Goal: Complete application form

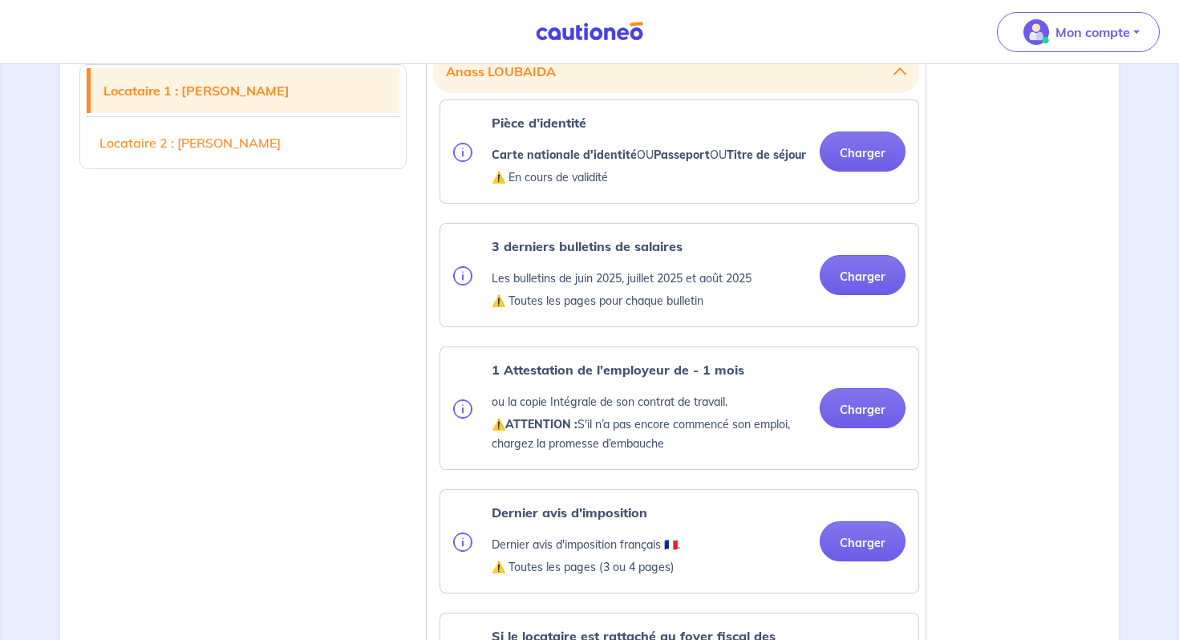
scroll to position [461, 0]
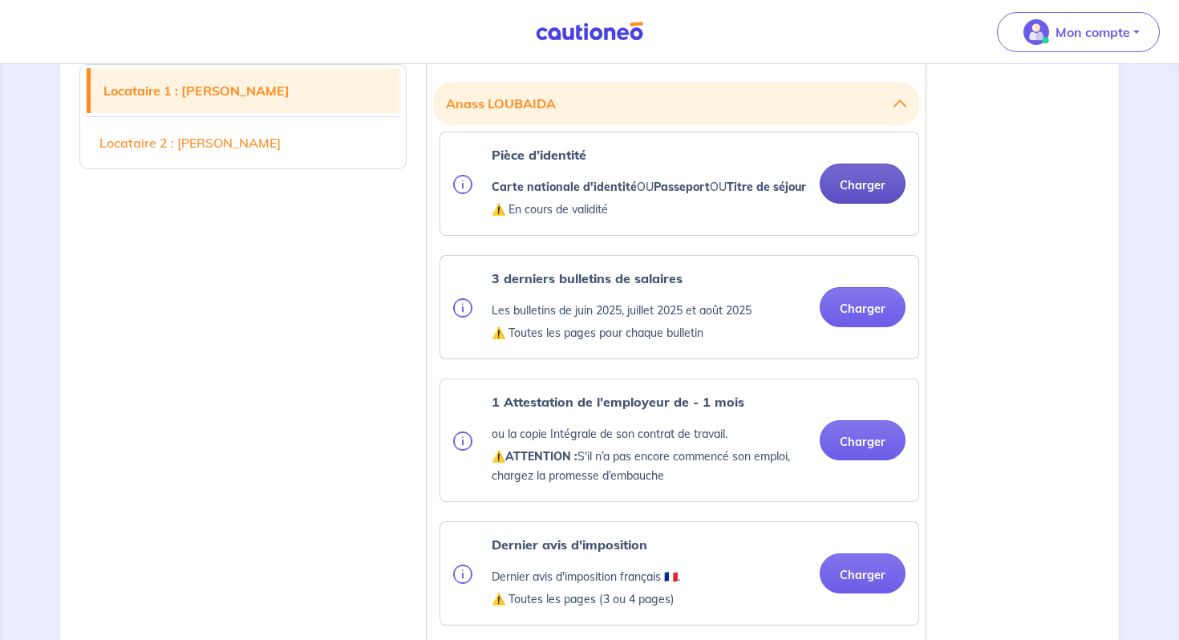
click at [865, 194] on button "Charger" at bounding box center [863, 184] width 86 height 40
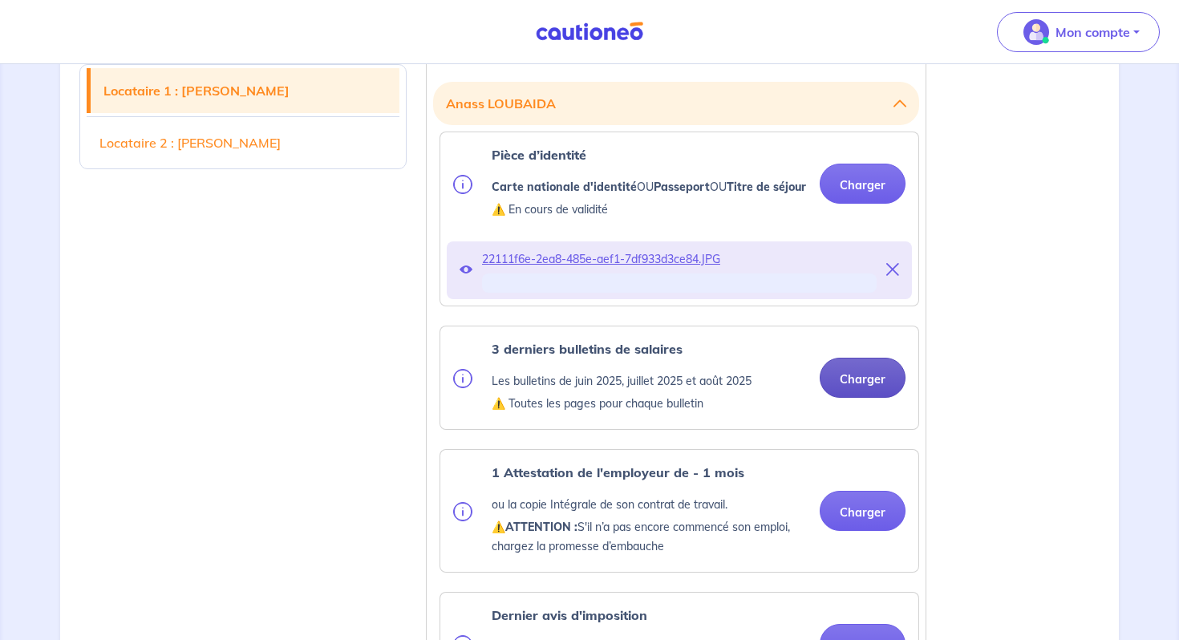
click at [869, 396] on button "Charger" at bounding box center [863, 378] width 86 height 40
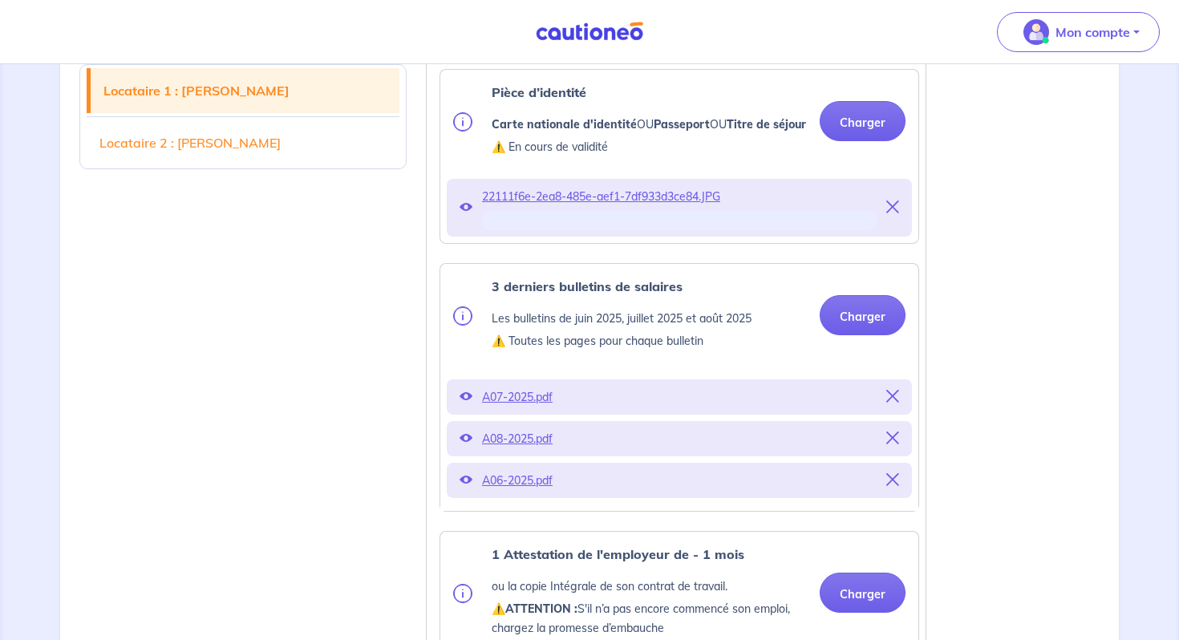
scroll to position [525, 0]
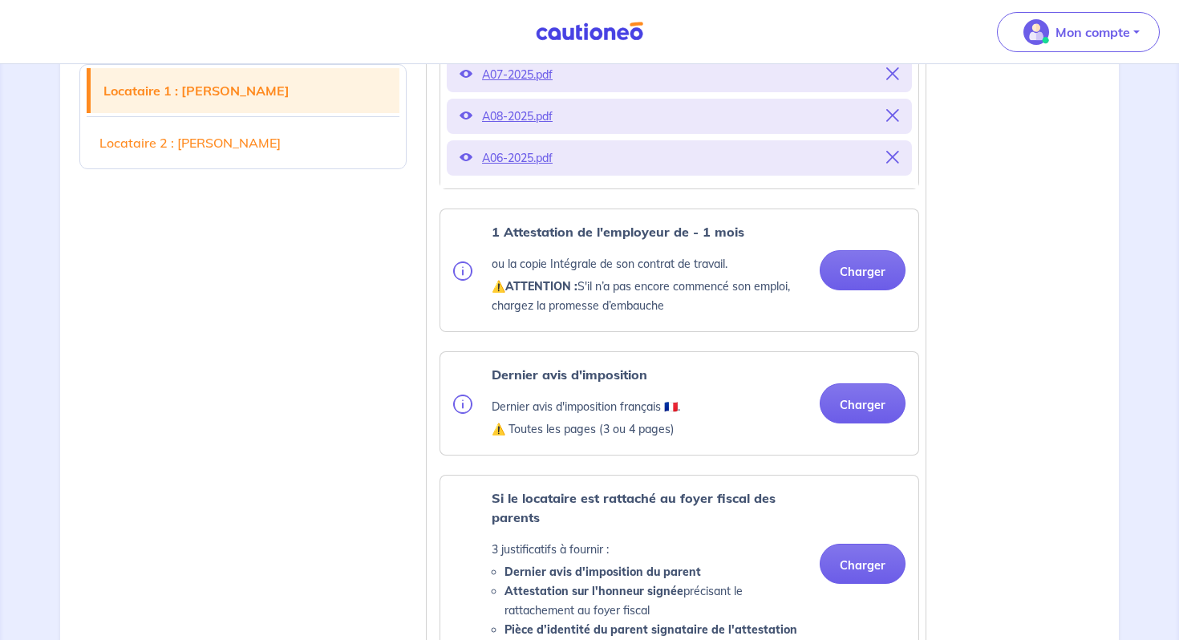
scroll to position [878, 0]
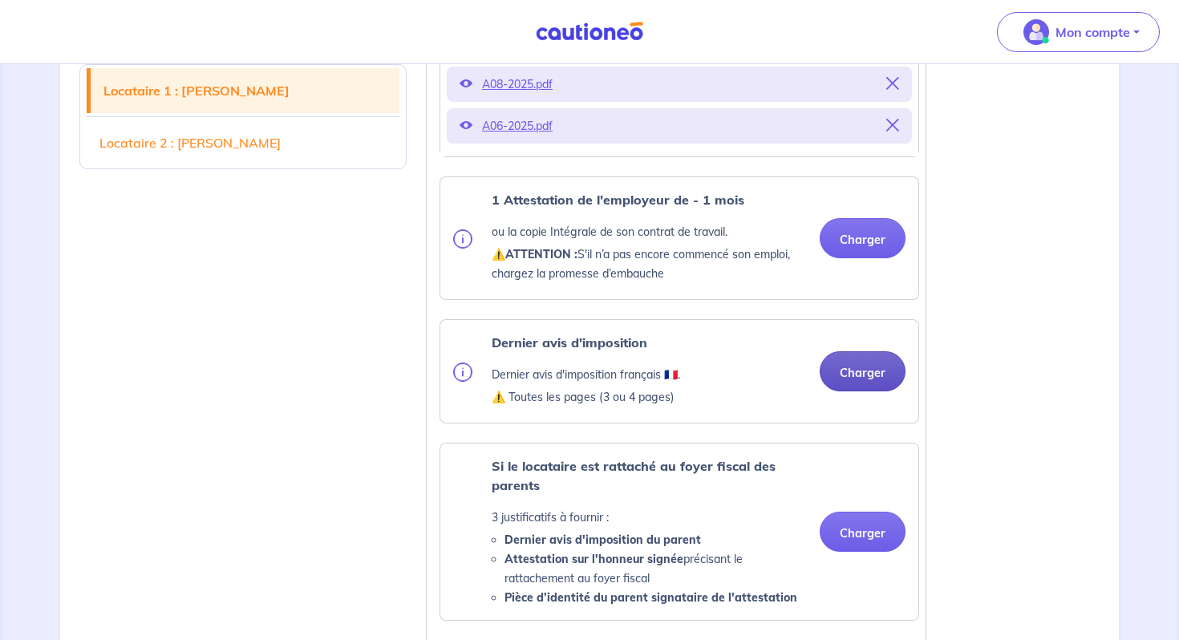
click at [879, 384] on button "Charger" at bounding box center [863, 371] width 86 height 40
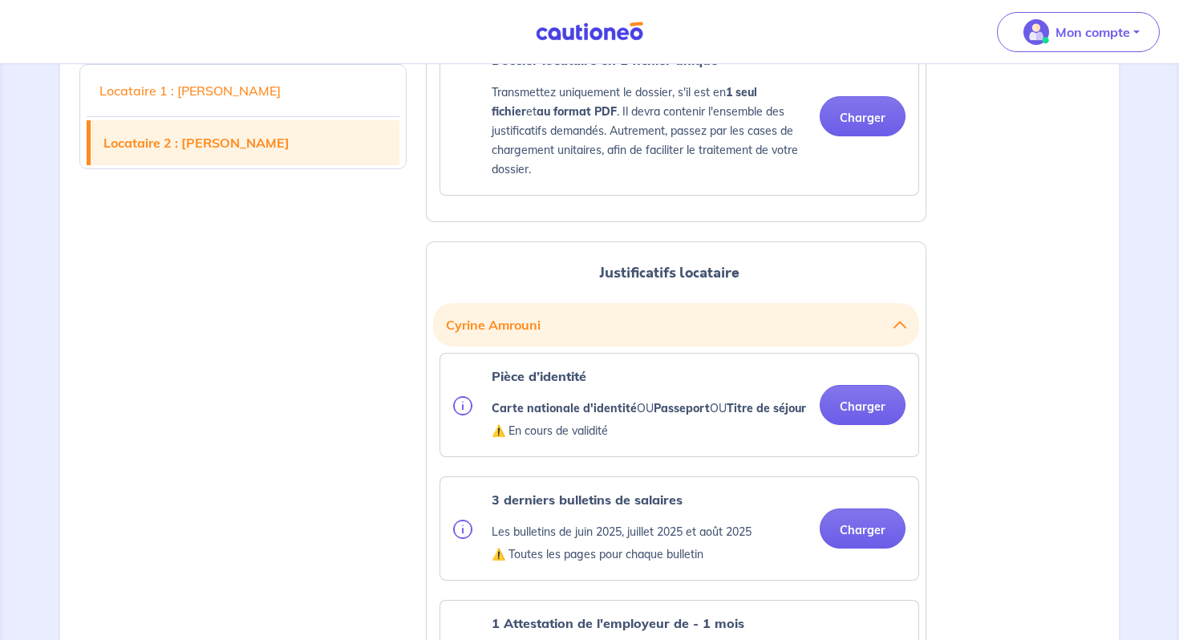
scroll to position [1744, 0]
click at [869, 423] on button "Charger" at bounding box center [863, 403] width 86 height 40
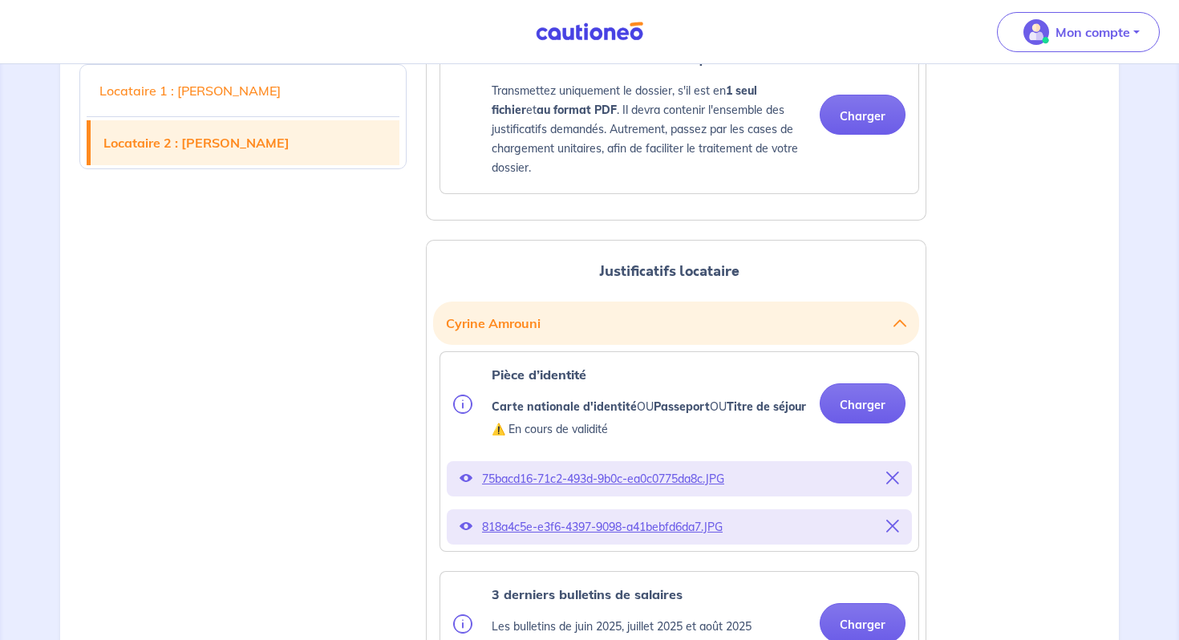
click at [999, 555] on div "Locataire 1 : Anass LOUBAIDA Locataire 2 : [PERSON_NAME] Justificatifs locatair…" at bounding box center [589, 414] width 1039 height 3392
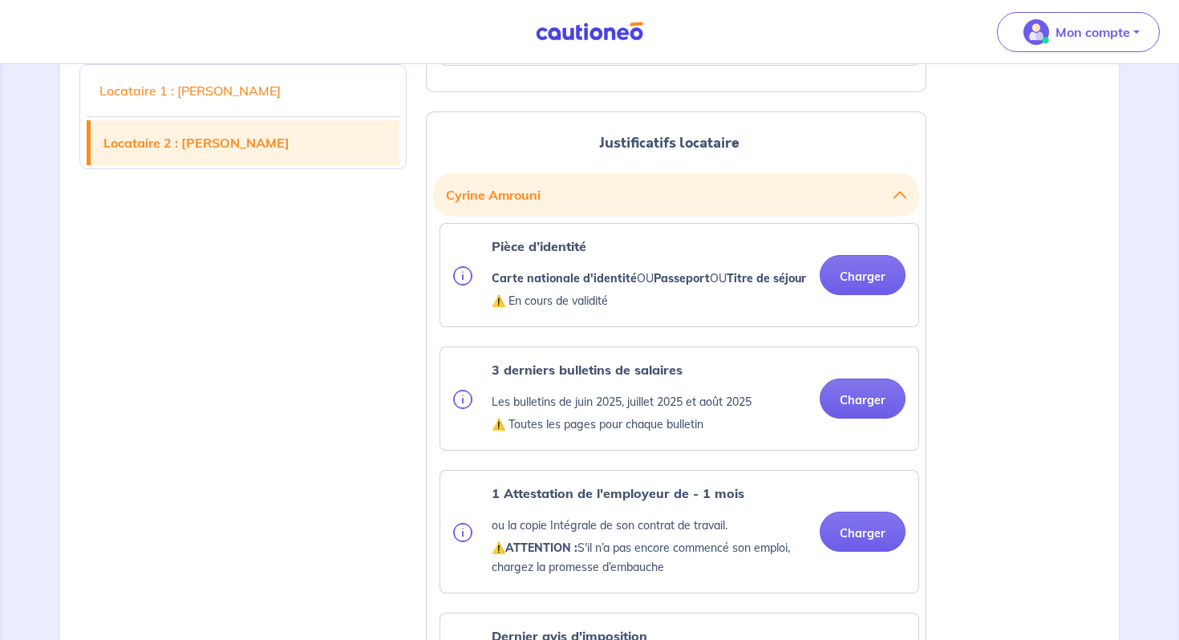
scroll to position [1905, 0]
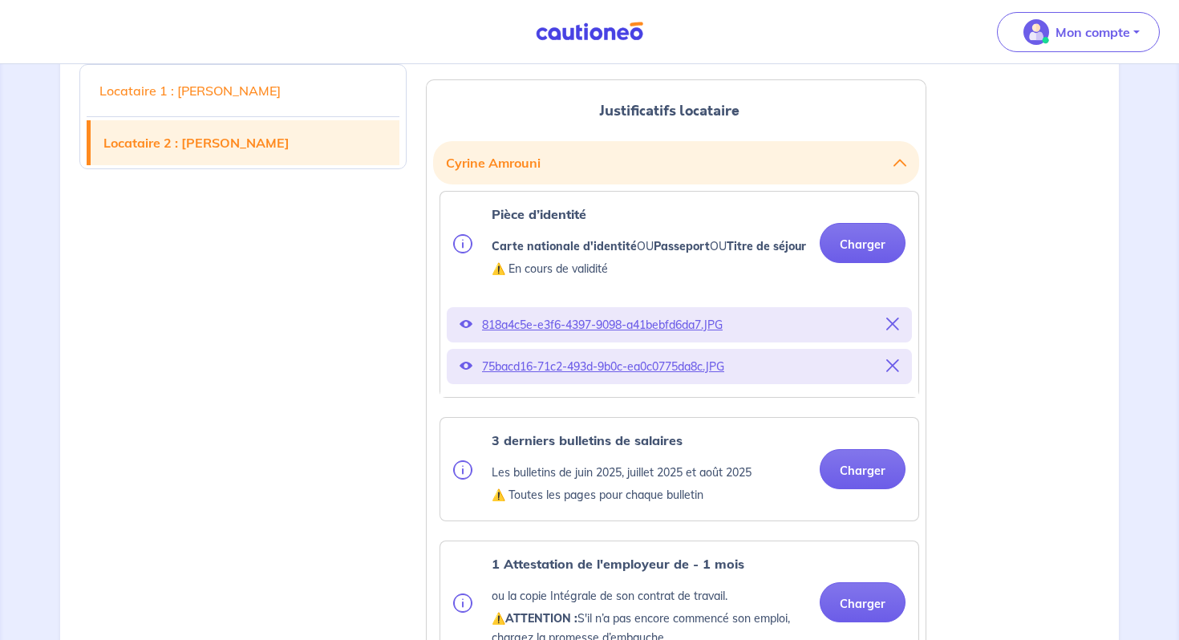
click at [1036, 448] on div "Locataire 1 : Anass LOUBAIDA Locataire 2 : [PERSON_NAME] Justificatifs locatair…" at bounding box center [589, 256] width 1039 height 3398
click at [862, 489] on button "Charger" at bounding box center [863, 469] width 86 height 40
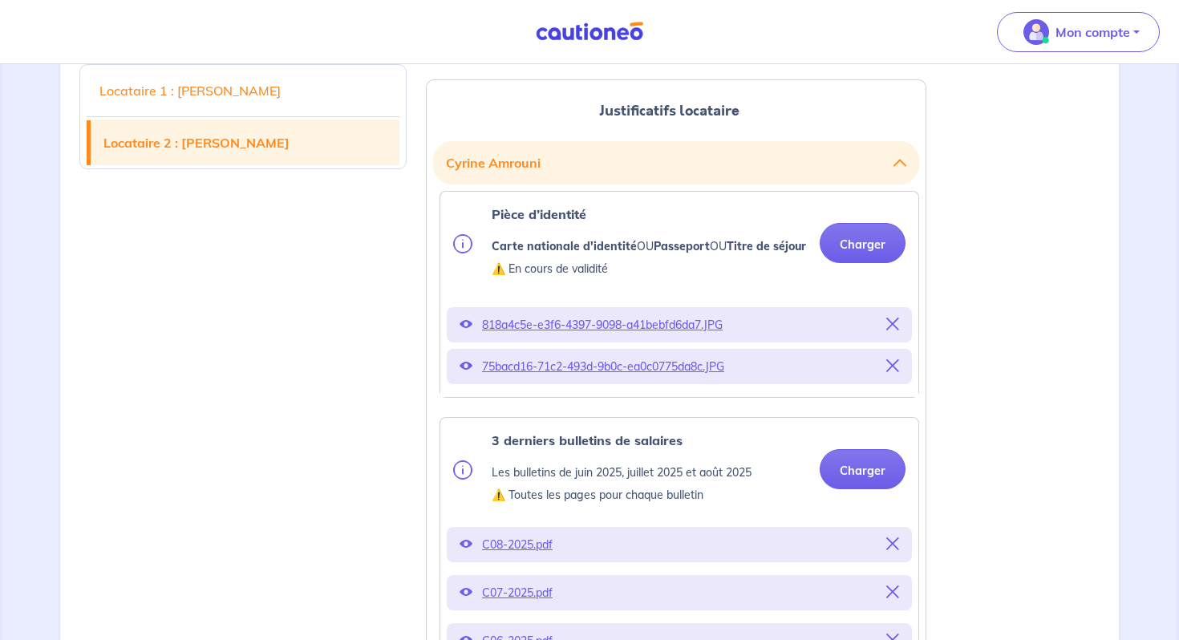
click at [1056, 533] on div "Locataire 1 : Anass LOUBAIDA Locataire 2 : [PERSON_NAME] Justificatifs locatair…" at bounding box center [589, 328] width 1039 height 3543
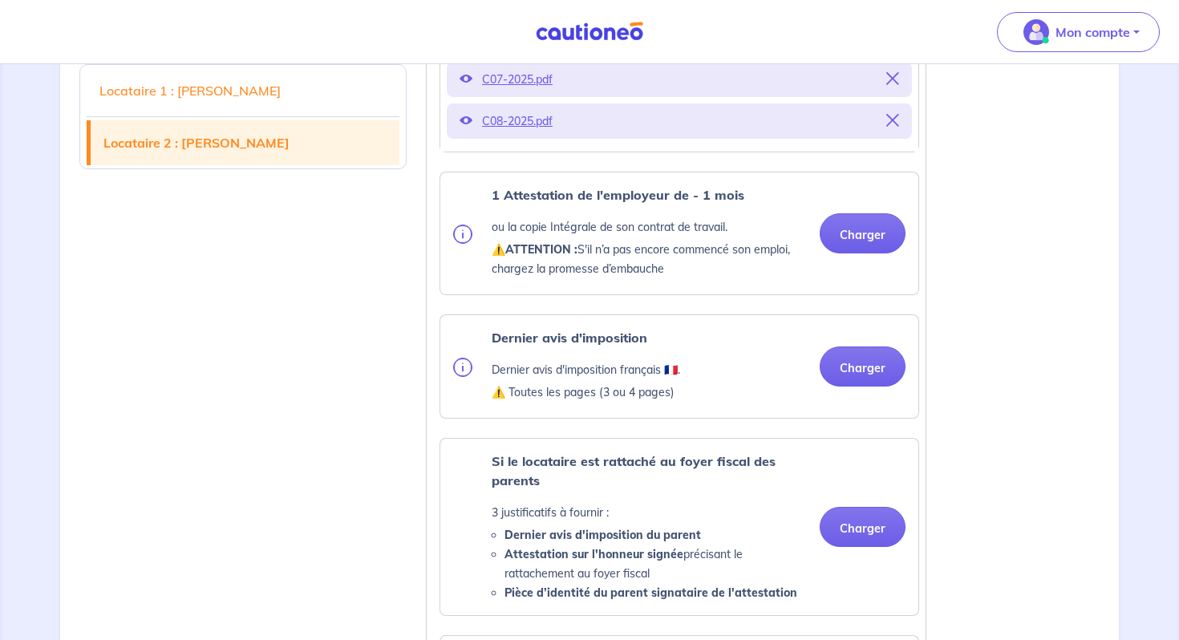
scroll to position [2450, 0]
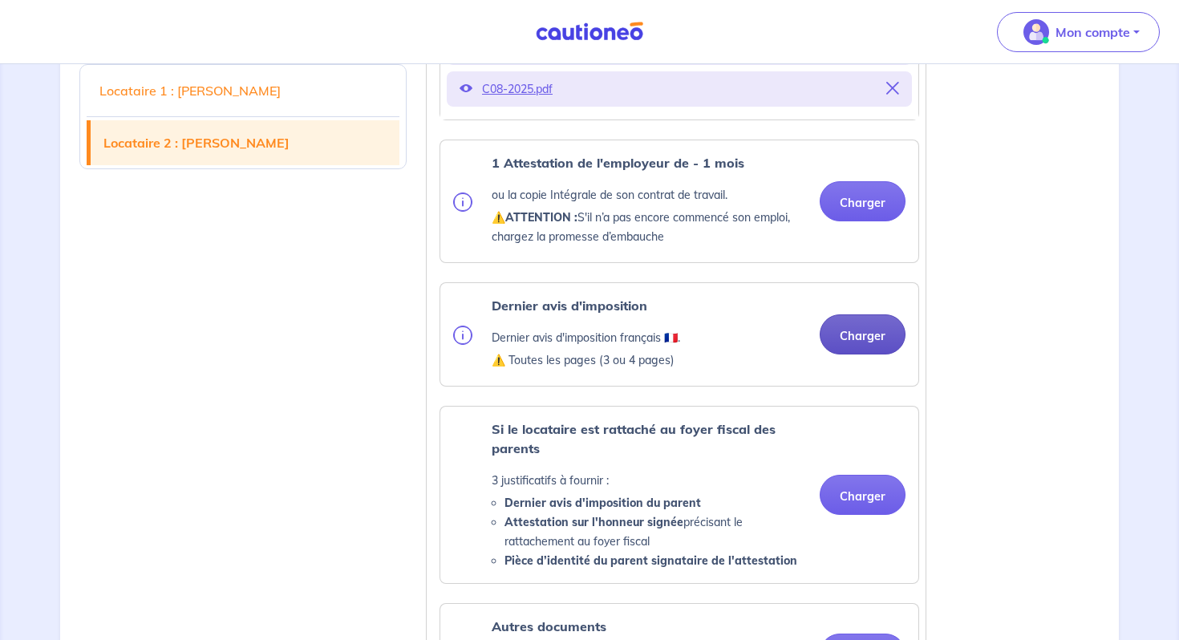
click at [862, 354] on button "Charger" at bounding box center [863, 334] width 86 height 40
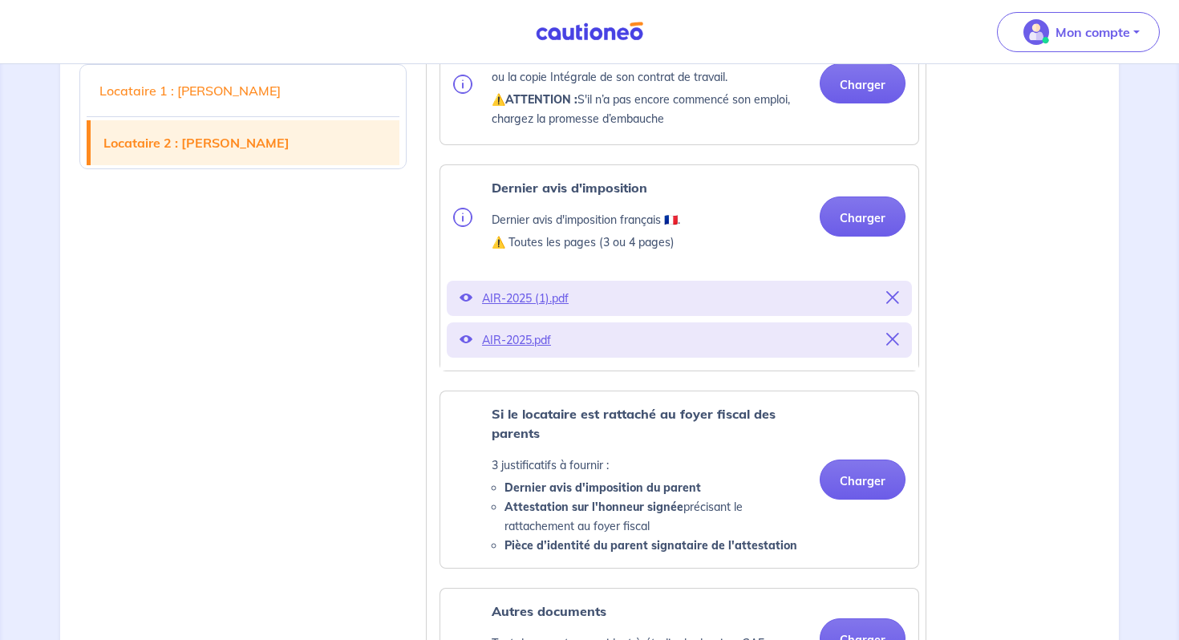
scroll to position [3544, 0]
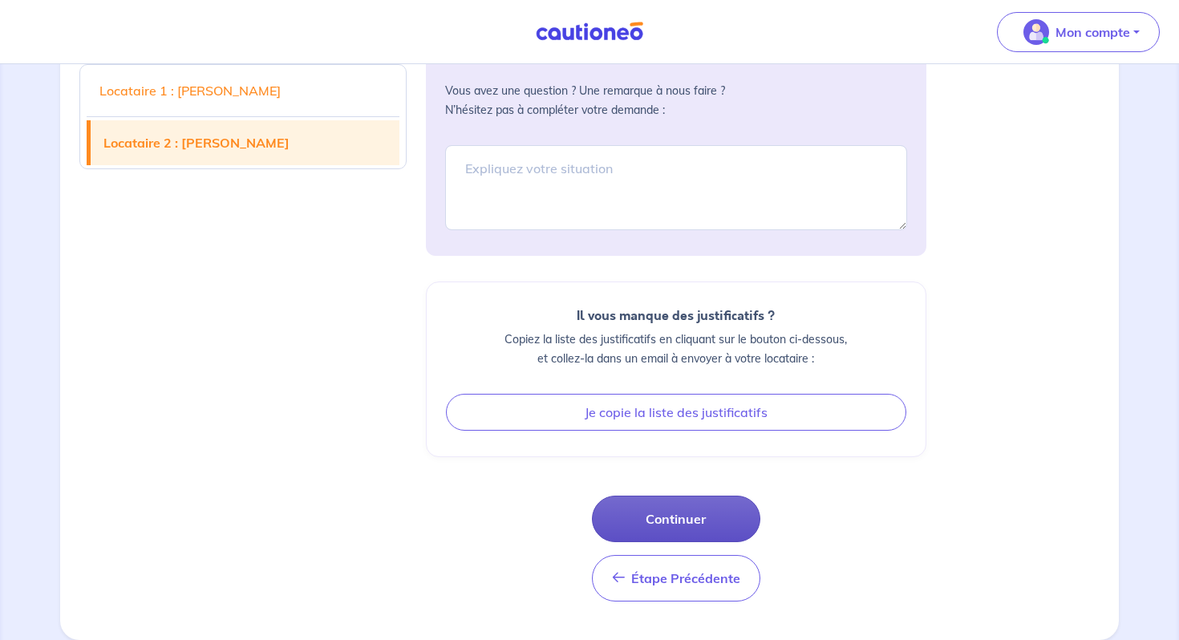
click at [689, 518] on button "Continuer" at bounding box center [676, 519] width 168 height 47
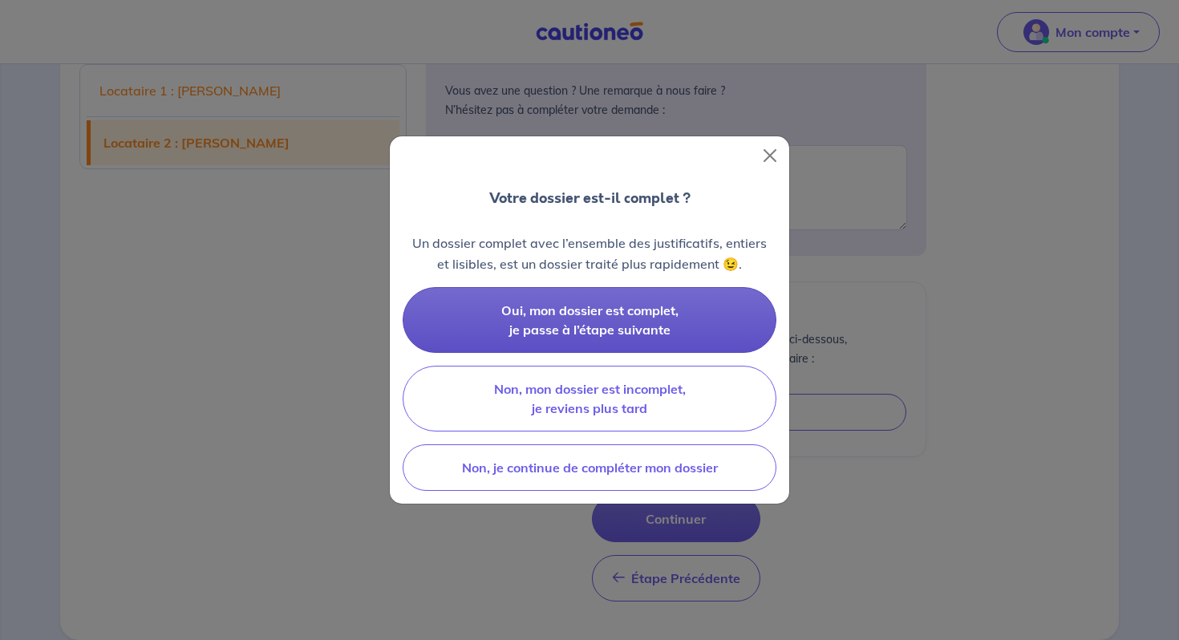
click at [625, 331] on span "Oui, mon dossier est complet, je passe à l’étape suivante" at bounding box center [589, 319] width 177 height 35
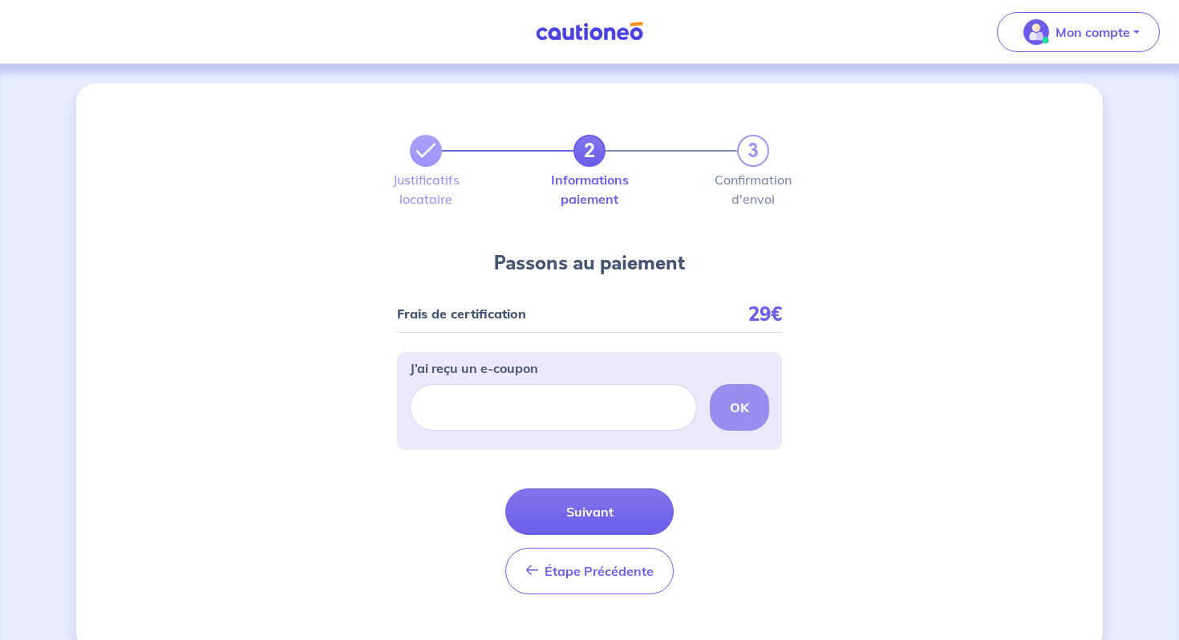
click at [996, 449] on div "2 3 Justificatifs locataire Informations paiement Confirmation d'envoi Passons …" at bounding box center [589, 367] width 1027 height 569
click at [931, 413] on div "2 3 Justificatifs locataire Informations paiement Confirmation d'envoi Passons …" at bounding box center [589, 367] width 1027 height 569
click at [553, 573] on span "Étape Précédente" at bounding box center [599, 571] width 109 height 16
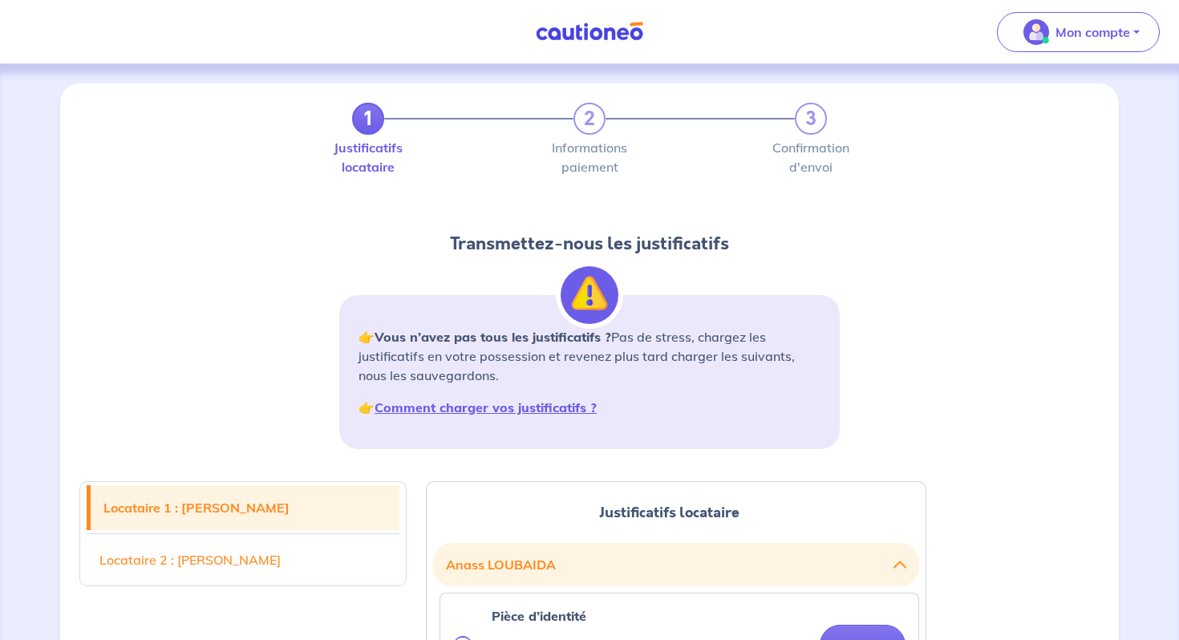
click at [934, 376] on div "1 2 3 Justificatifs locataire Informations paiement Confirmation d'envoi Transm…" at bounding box center [589, 282] width 1039 height 359
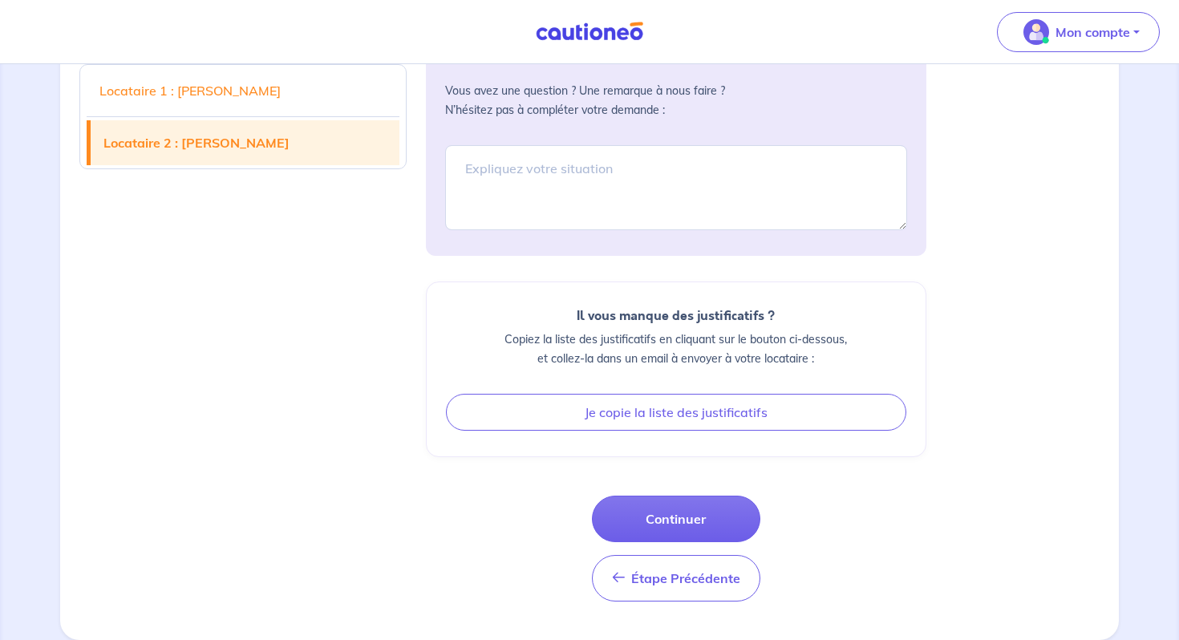
scroll to position [3557, 0]
click at [549, 196] on textarea at bounding box center [676, 187] width 462 height 85
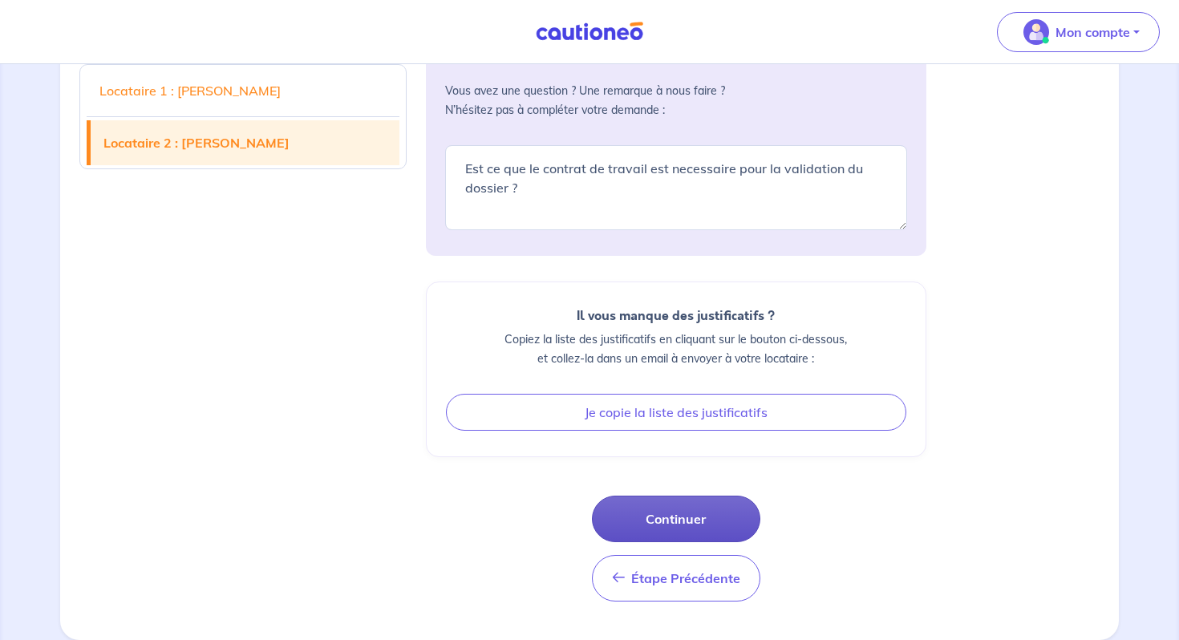
click at [662, 516] on button "Continuer" at bounding box center [676, 519] width 168 height 47
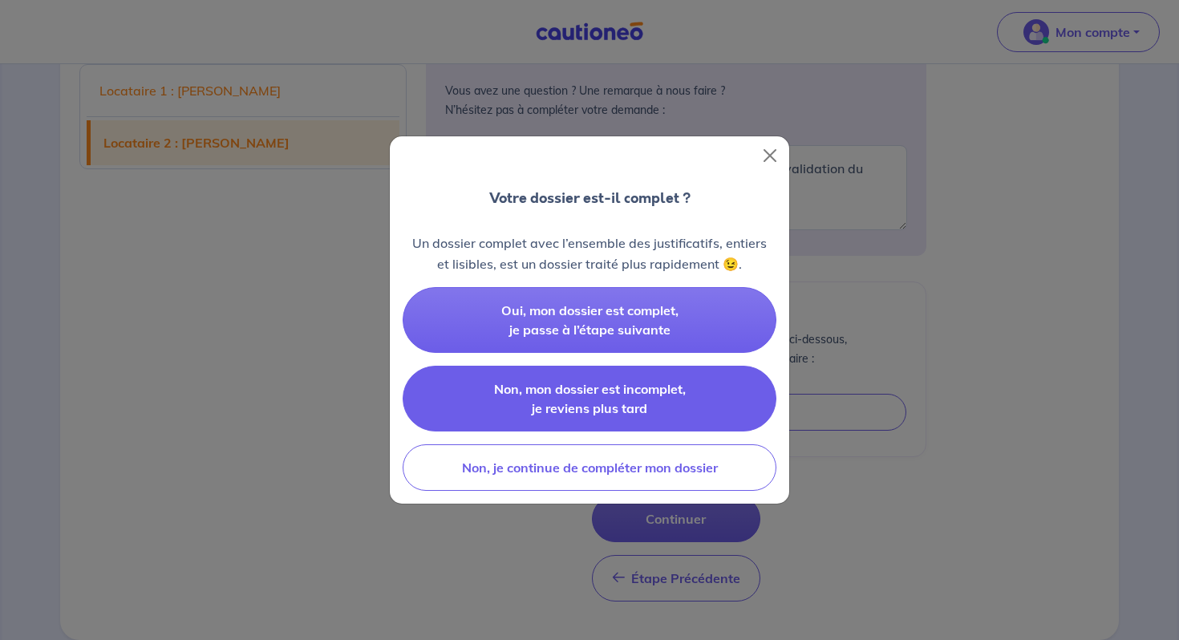
click at [668, 420] on button "Non, mon dossier est incomplet, je reviens plus tard" at bounding box center [590, 399] width 374 height 66
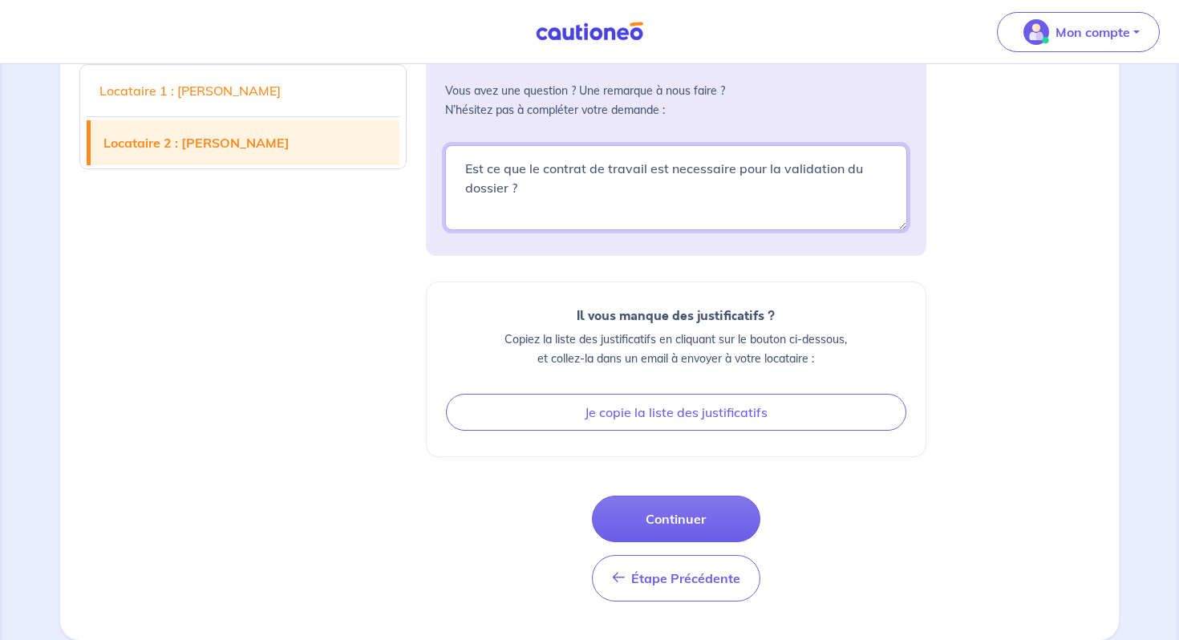
click at [710, 168] on textarea "Est ce que le contrat de travail est necessaire pour la validation du dossier ?" at bounding box center [676, 187] width 462 height 85
click at [706, 213] on textarea "Est ce que le contrat de travail est necessaire pour la validation du dossier ?" at bounding box center [676, 187] width 462 height 85
type textarea "Est ce que le contrat de travail est nécessaire pour la validation du dossier ?"
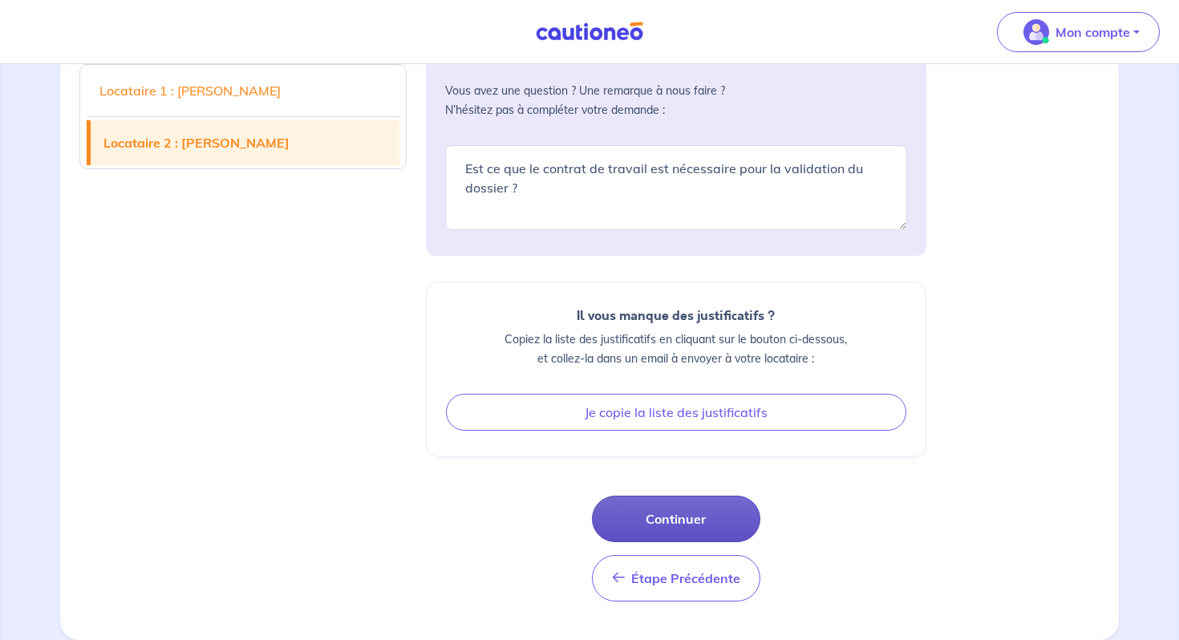
click at [707, 521] on button "Continuer" at bounding box center [676, 519] width 168 height 47
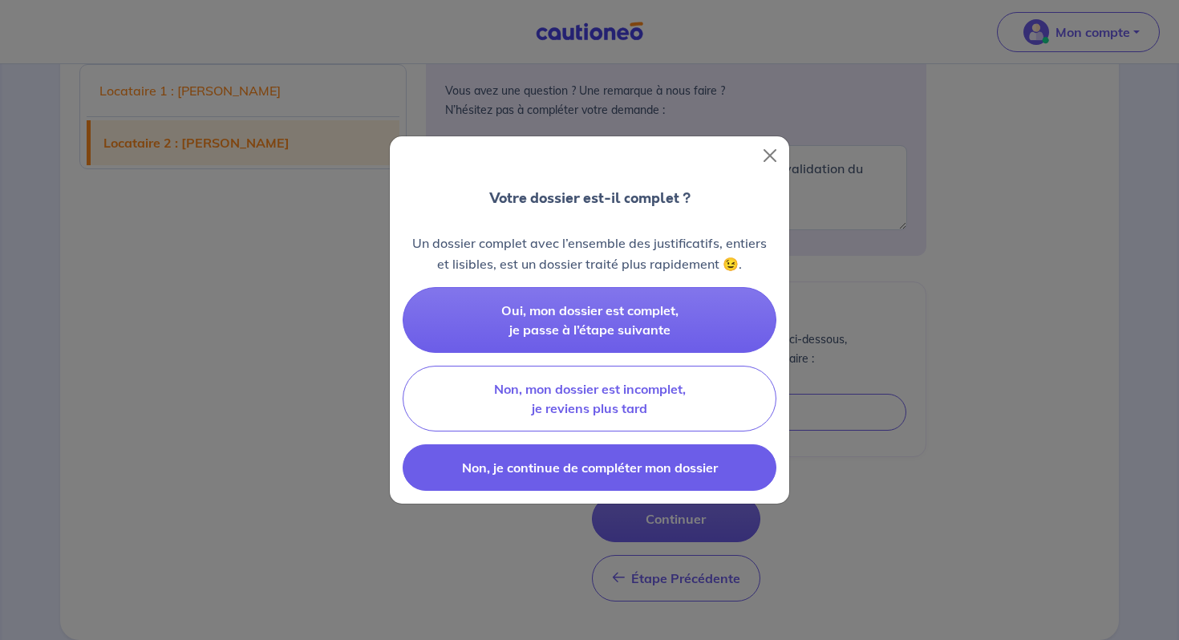
click at [641, 474] on span "Non, je continue de compléter mon dossier" at bounding box center [590, 468] width 256 height 16
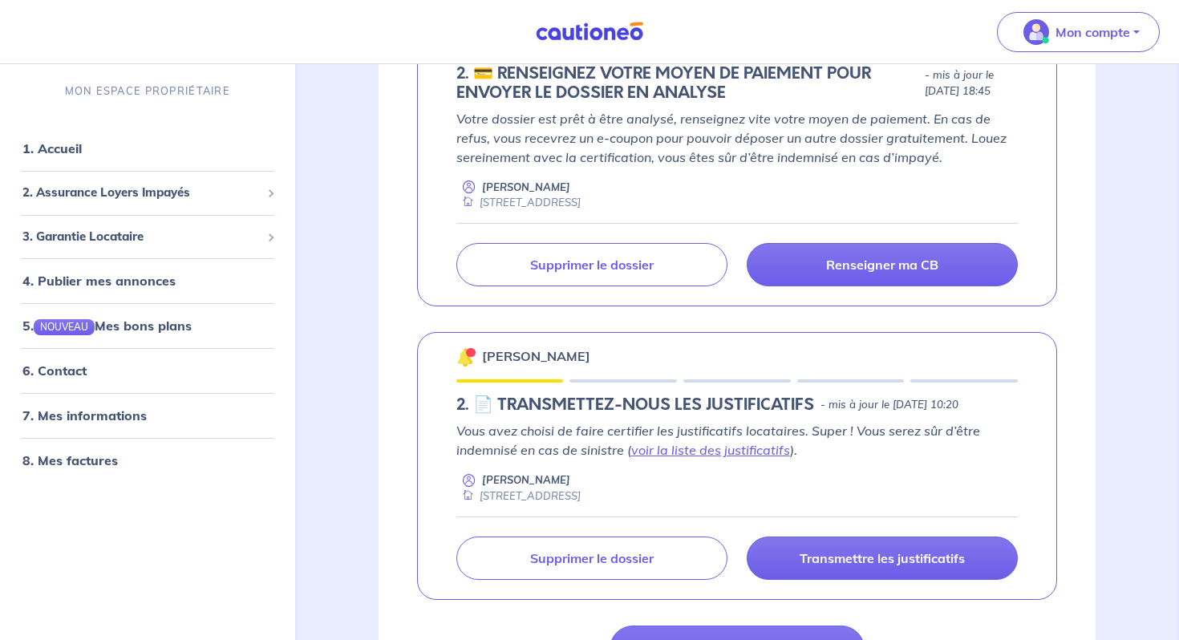
scroll to position [353, 0]
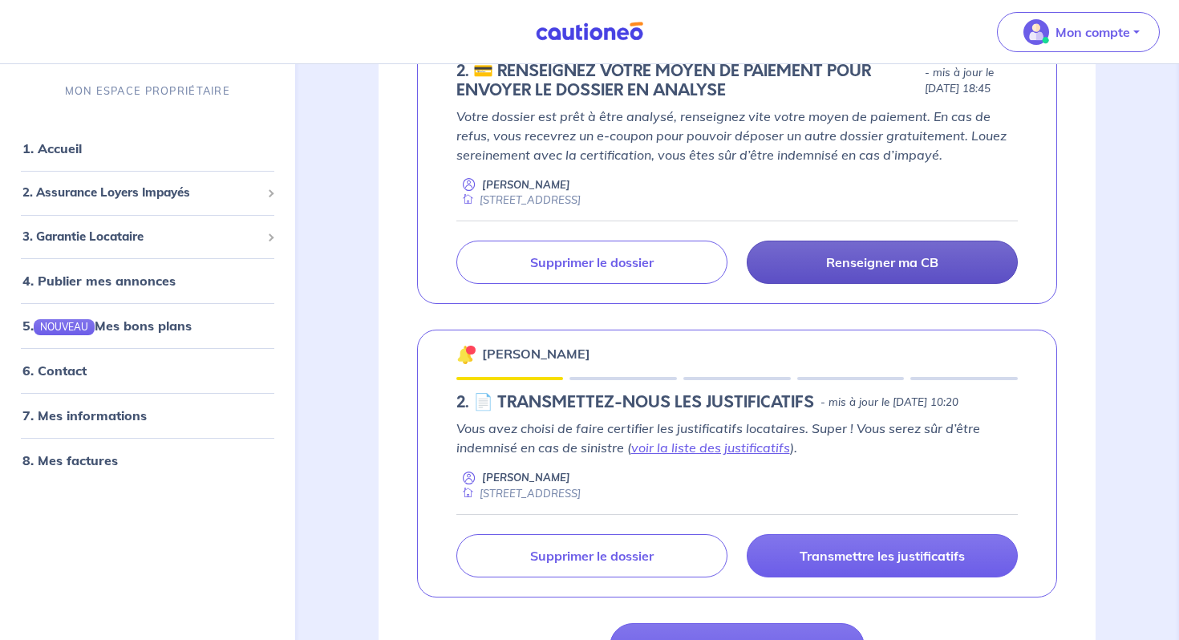
click at [888, 262] on p "Renseigner ma CB" at bounding box center [882, 262] width 112 height 16
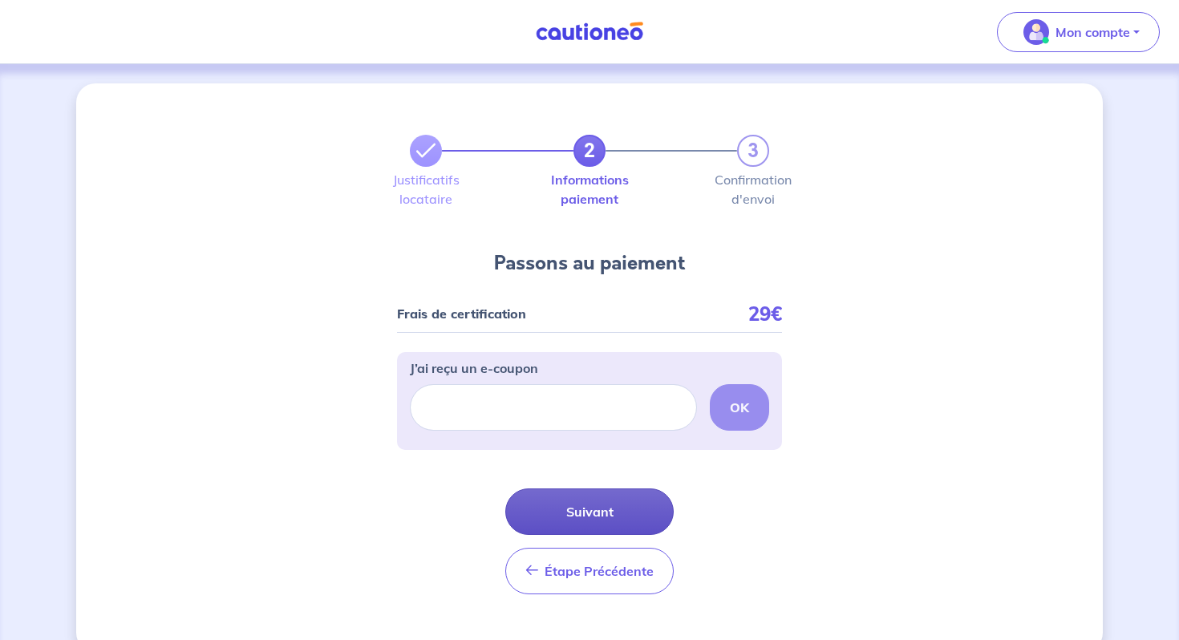
click at [606, 512] on button "Suivant" at bounding box center [589, 511] width 168 height 47
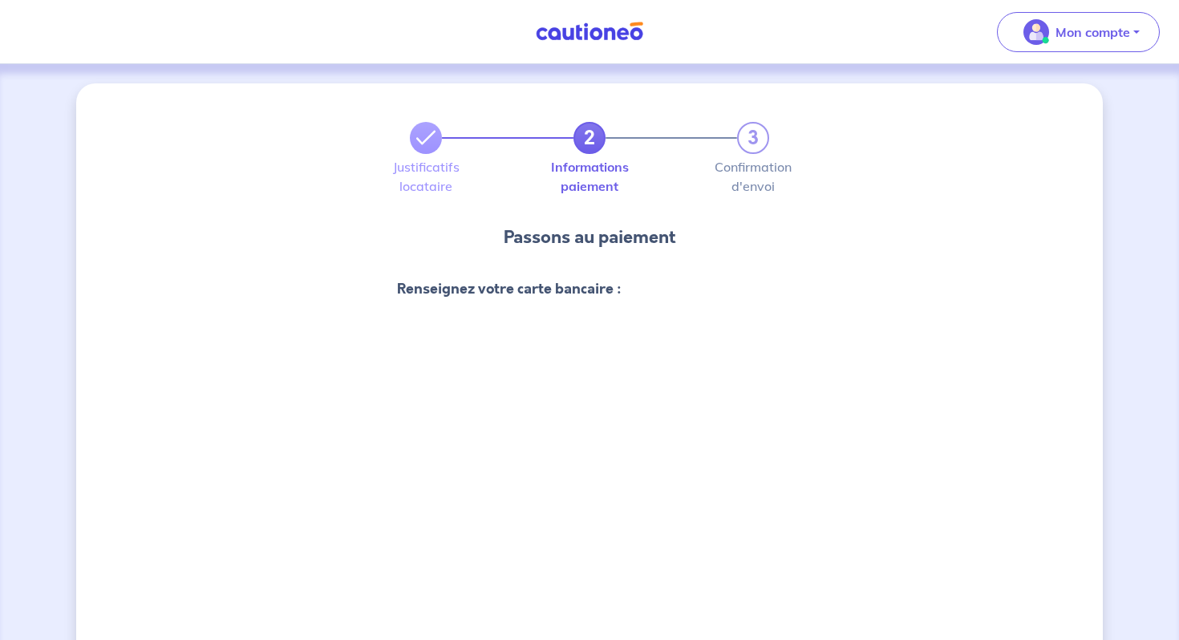
click at [1024, 348] on div "2 3 Justificatifs locataire Informations paiement Confirmation d'envoi Passons …" at bounding box center [589, 636] width 1027 height 1106
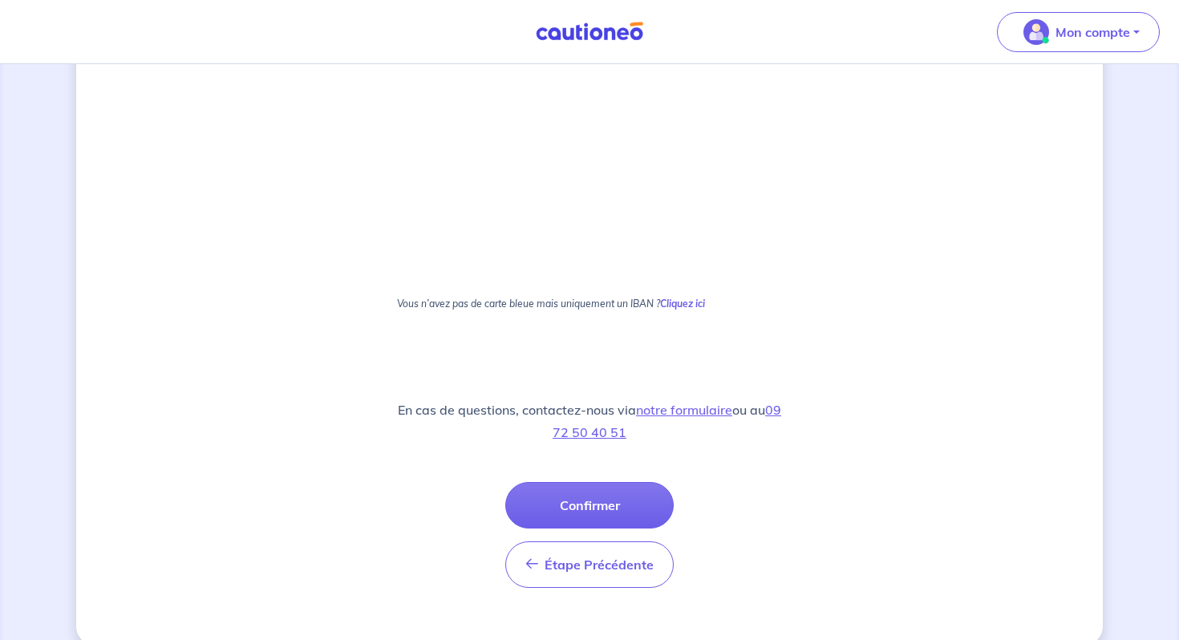
scroll to position [545, 0]
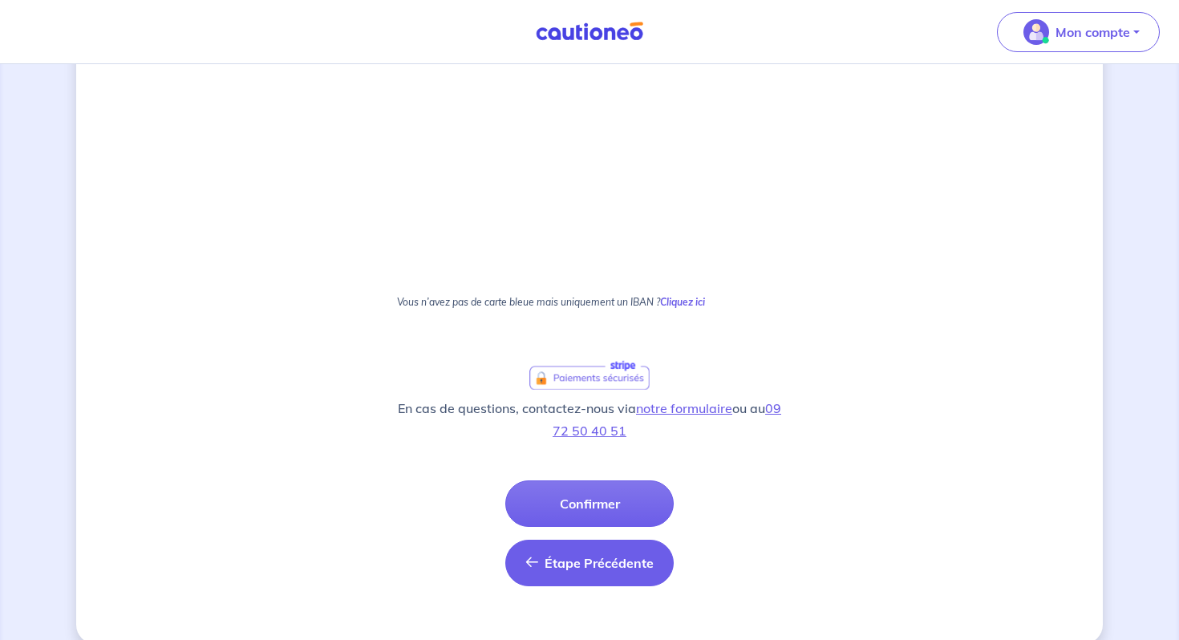
click at [587, 574] on button "Étape Précédente Précédent" at bounding box center [589, 563] width 168 height 47
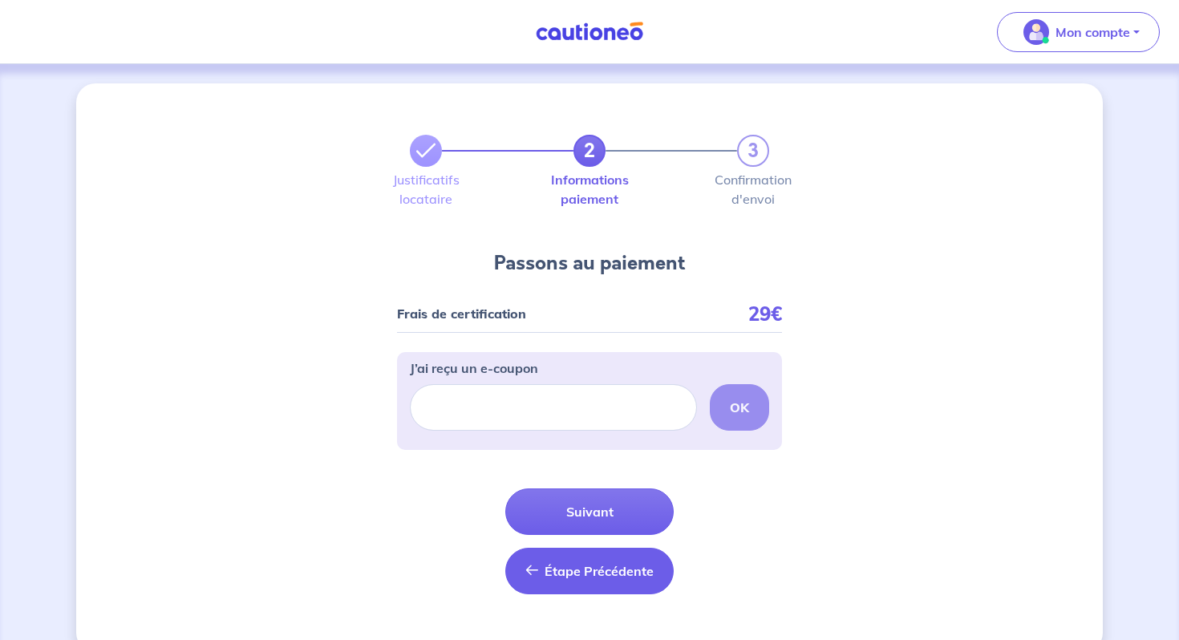
click at [584, 572] on span "Étape Précédente" at bounding box center [599, 571] width 109 height 16
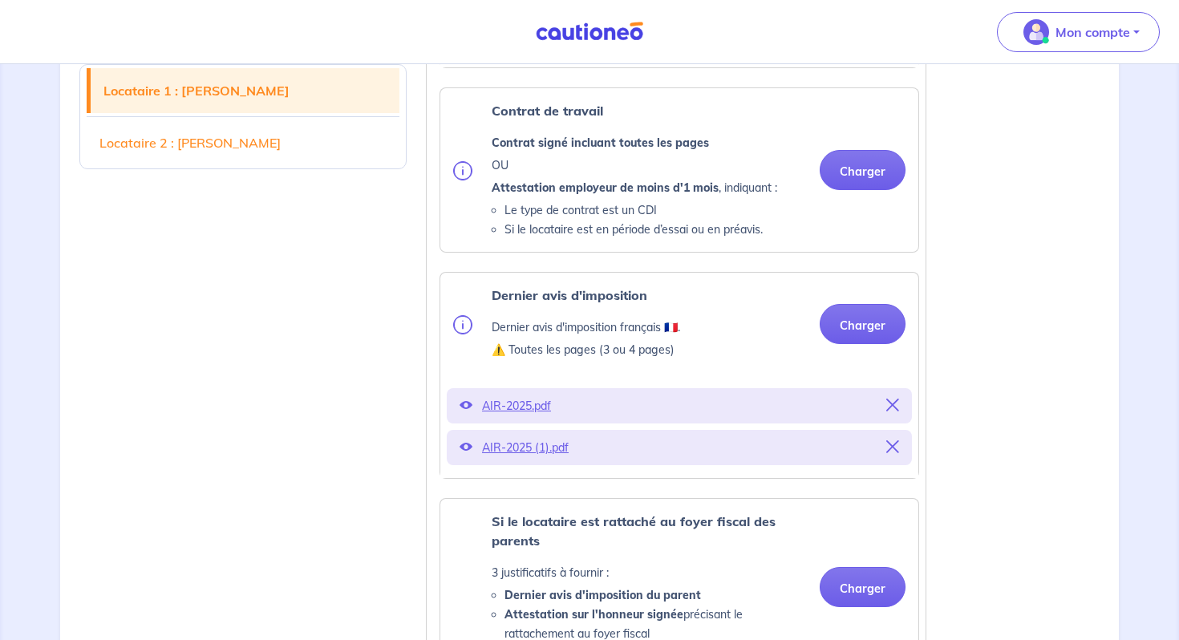
scroll to position [866, 0]
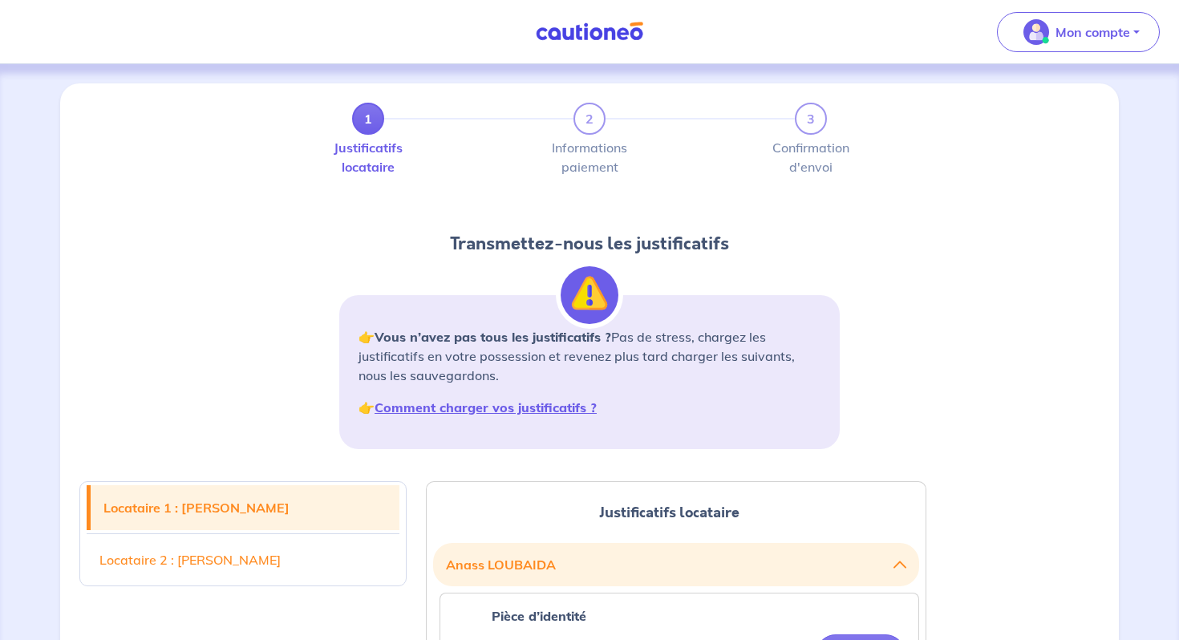
click at [1053, 363] on div "1 2 3 Justificatifs locataire Informations paiement Confirmation d'envoi Transm…" at bounding box center [589, 282] width 1039 height 359
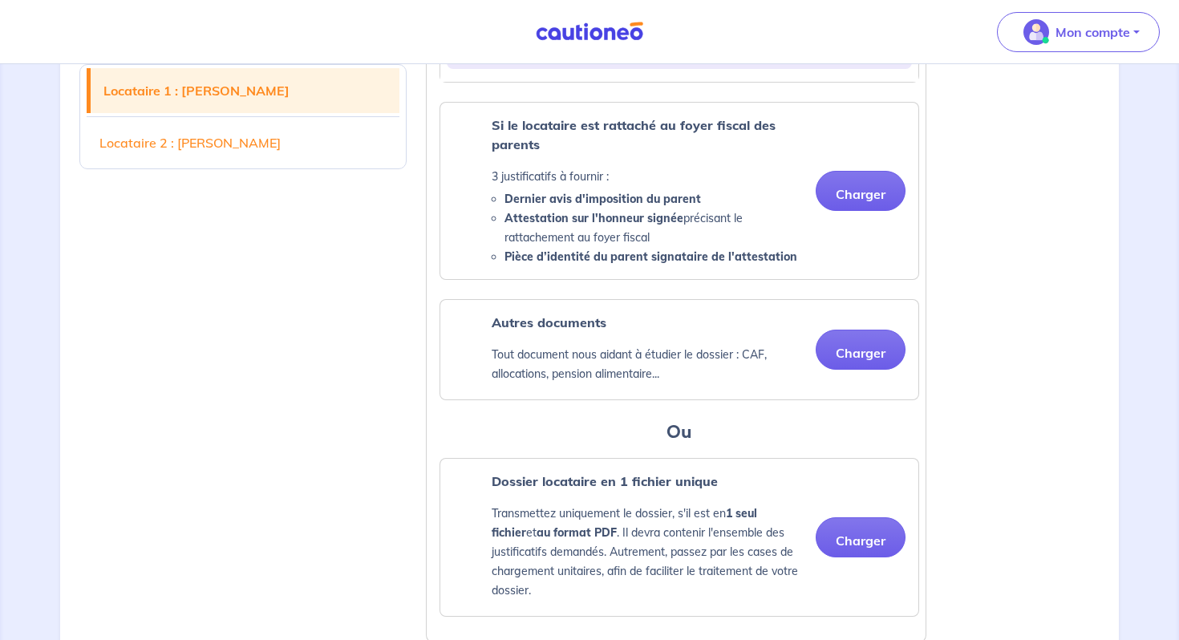
scroll to position [1315, 0]
